Goal: Task Accomplishment & Management: Use online tool/utility

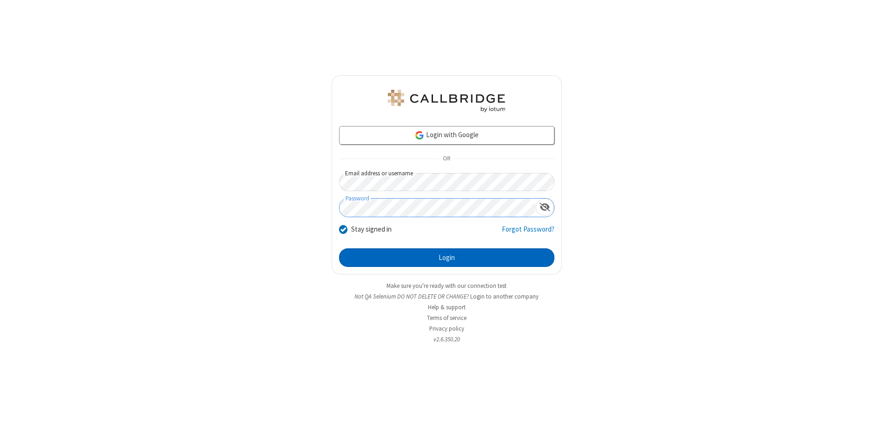
click at [447, 258] on button "Login" at bounding box center [446, 257] width 215 height 19
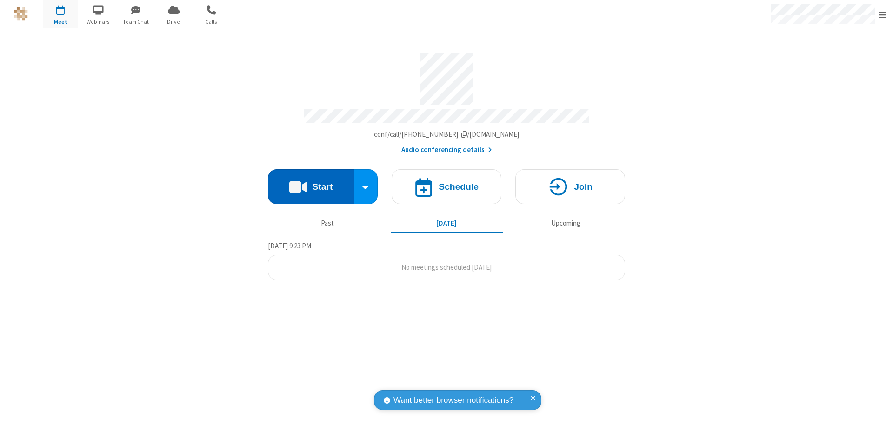
click at [311, 182] on button "Start" at bounding box center [311, 186] width 86 height 35
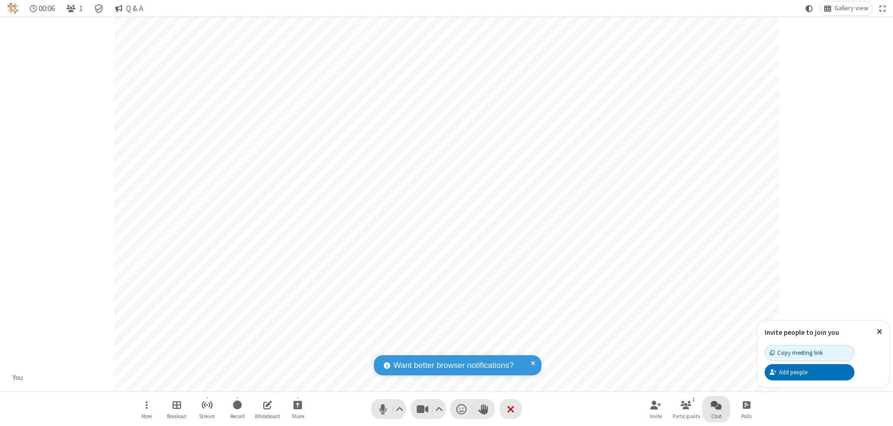
click at [716, 405] on span "Open chat" at bounding box center [716, 405] width 11 height 12
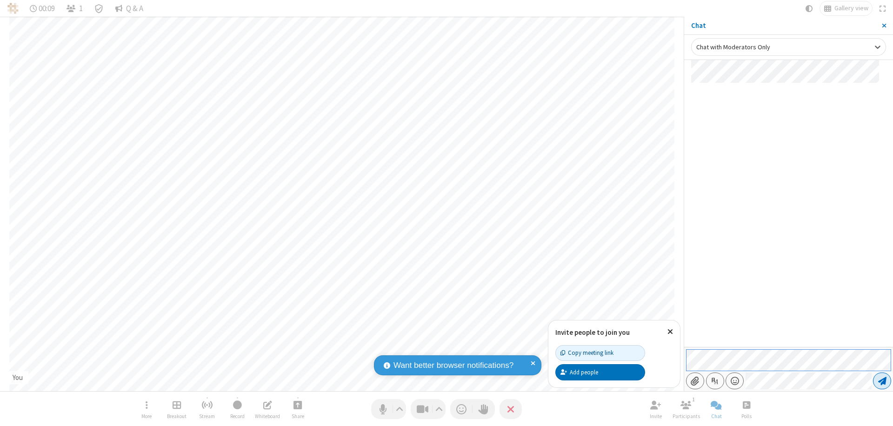
click at [882, 381] on span "Send message" at bounding box center [882, 380] width 8 height 9
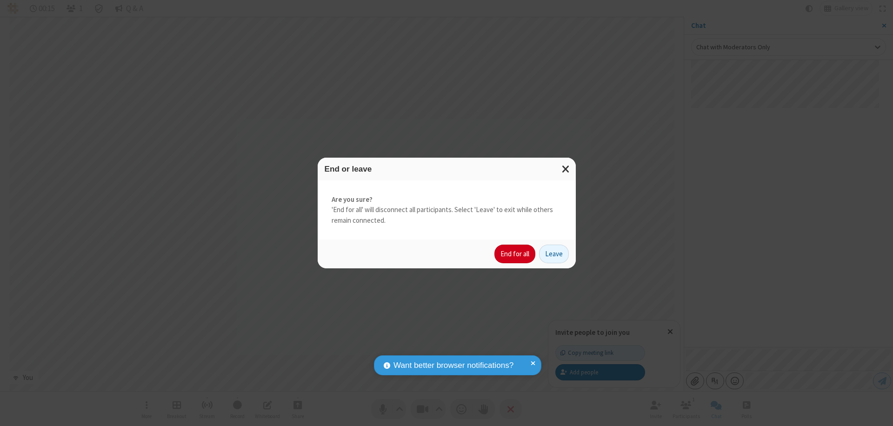
click at [515, 254] on button "End for all" at bounding box center [514, 254] width 41 height 19
